Goal: Check status: Check status

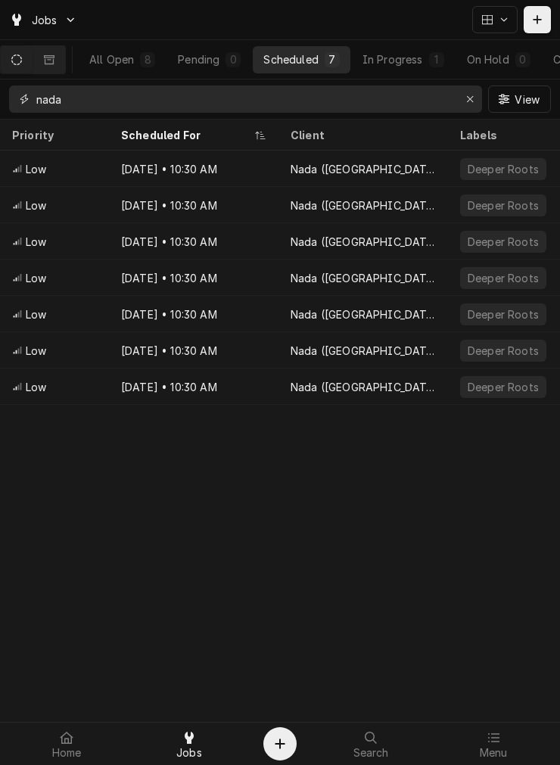
click at [464, 97] on div "Erase input" at bounding box center [469, 99] width 15 height 15
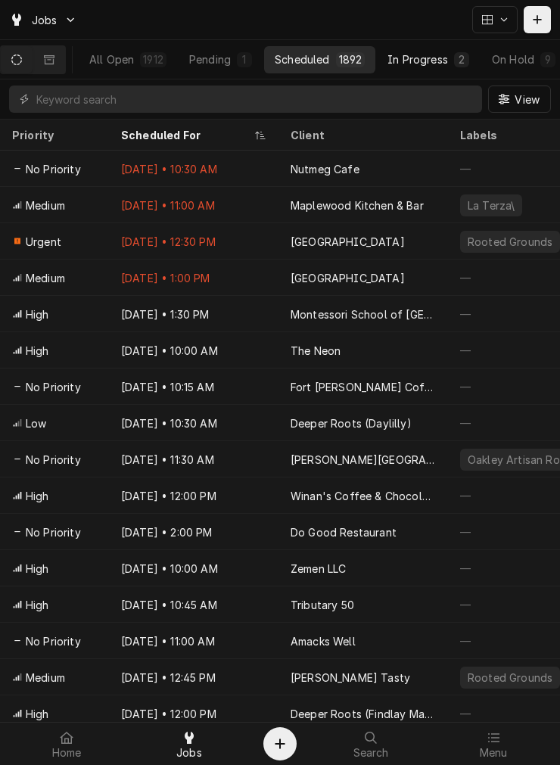
click at [428, 54] on div "In Progress" at bounding box center [417, 59] width 61 height 16
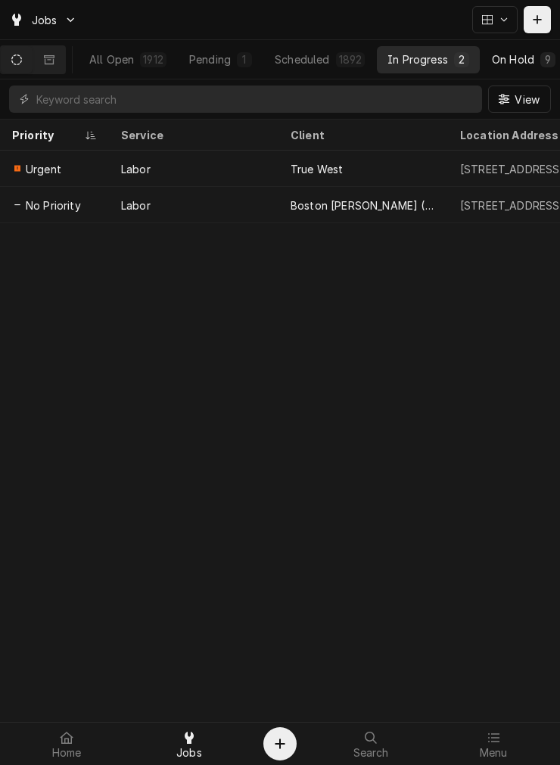
click at [523, 61] on div "On Hold" at bounding box center [513, 59] width 42 height 16
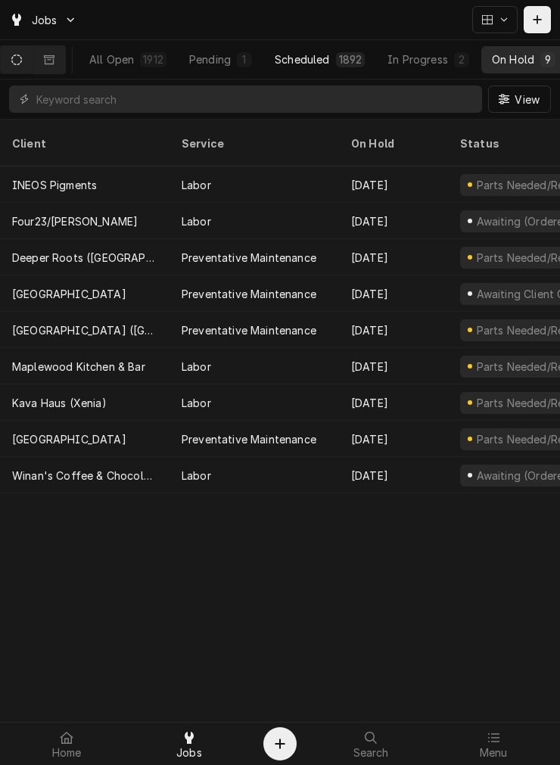
drag, startPoint x: 311, startPoint y: 36, endPoint x: 318, endPoint y: 51, distance: 16.6
click at [311, 36] on div "Jobs" at bounding box center [280, 19] width 560 height 39
click at [324, 55] on div "Scheduled" at bounding box center [302, 59] width 54 height 16
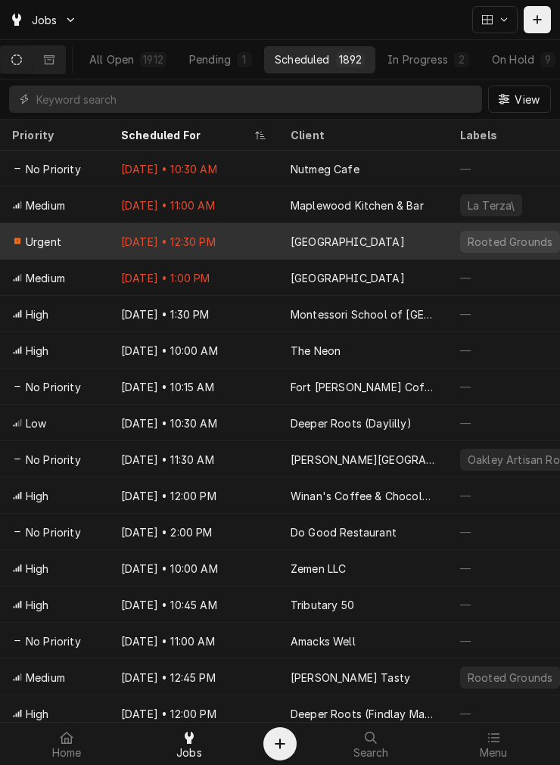
click at [285, 235] on div "[GEOGRAPHIC_DATA]" at bounding box center [362, 241] width 169 height 36
